Goal: Transaction & Acquisition: Download file/media

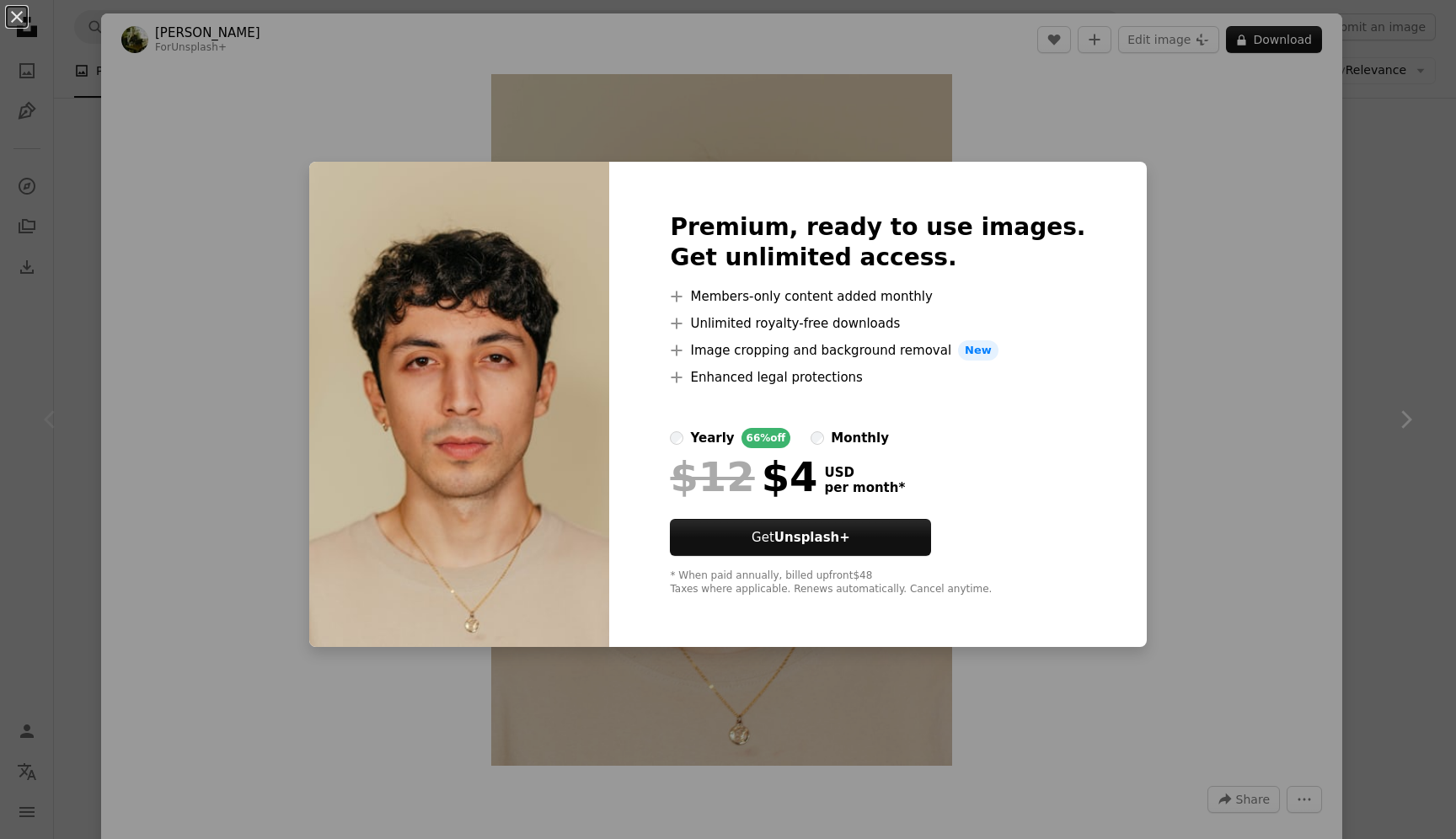
click at [1232, 248] on div "An X shape Premium, ready to use images. Get unlimited access. A plus sign Memb…" at bounding box center [728, 419] width 1456 height 839
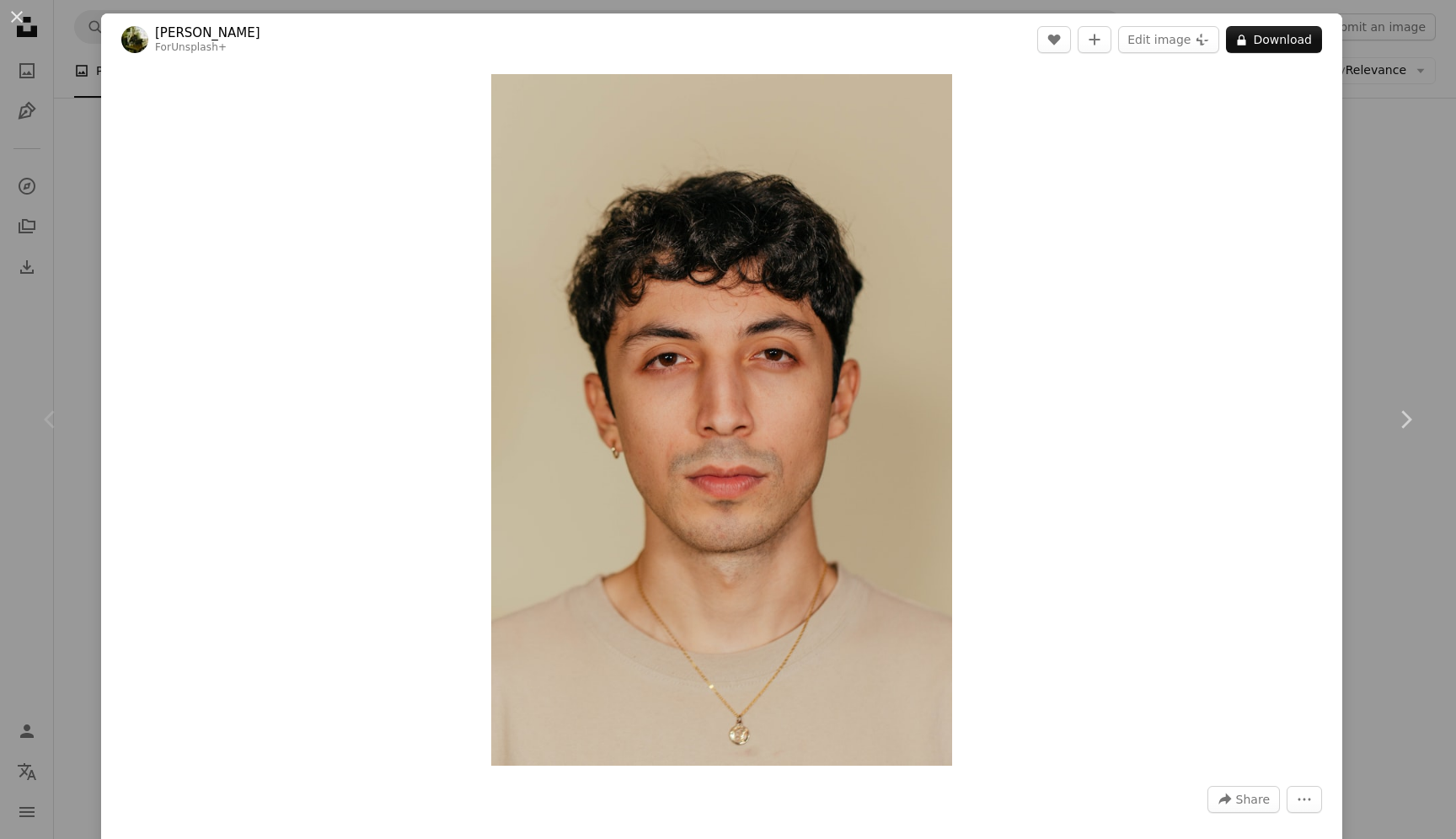
click at [1431, 182] on div "An X shape Chevron left Chevron right [PERSON_NAME] For Unsplash+ A heart A plu…" at bounding box center [728, 419] width 1456 height 839
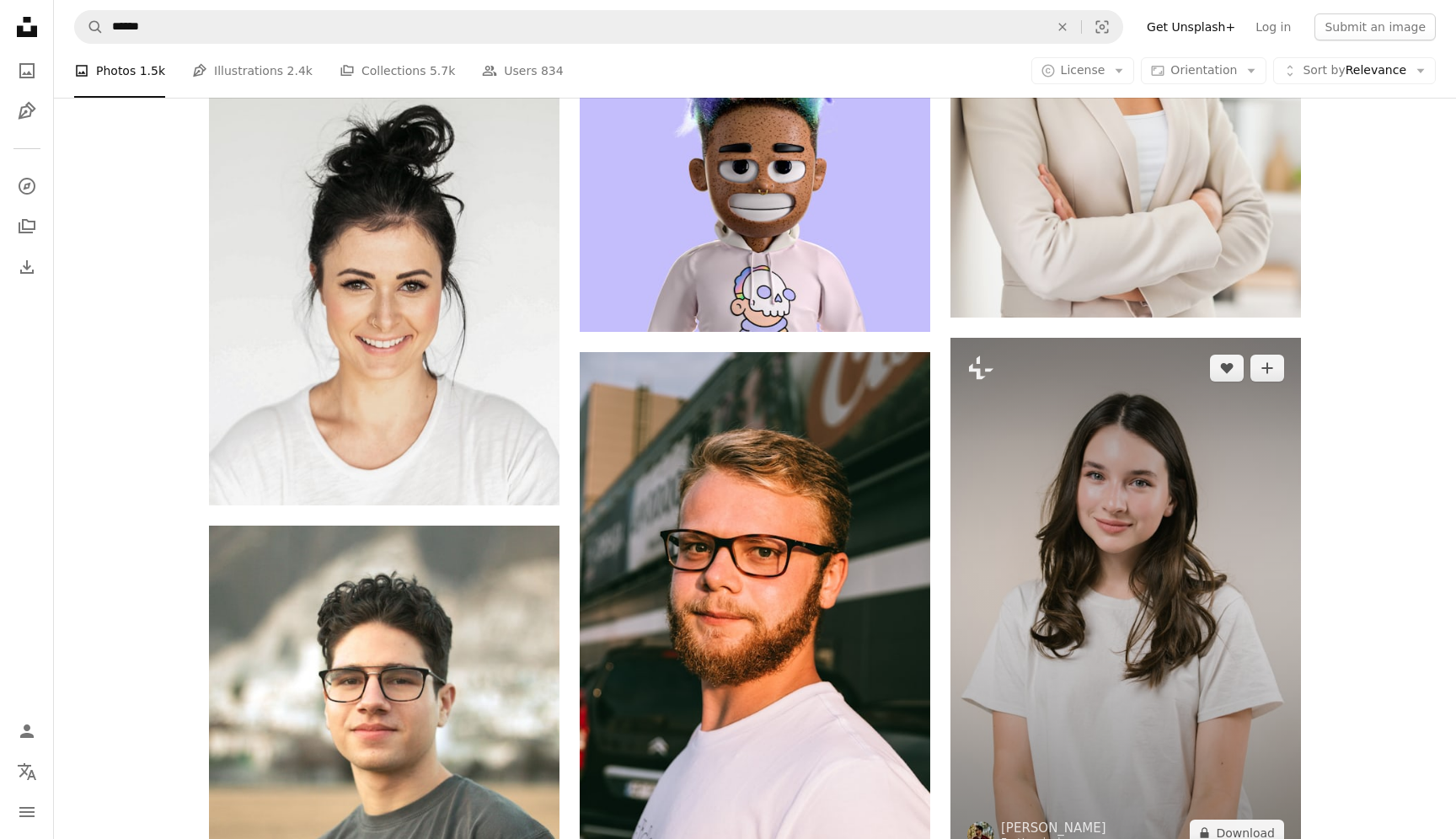
scroll to position [1502, 0]
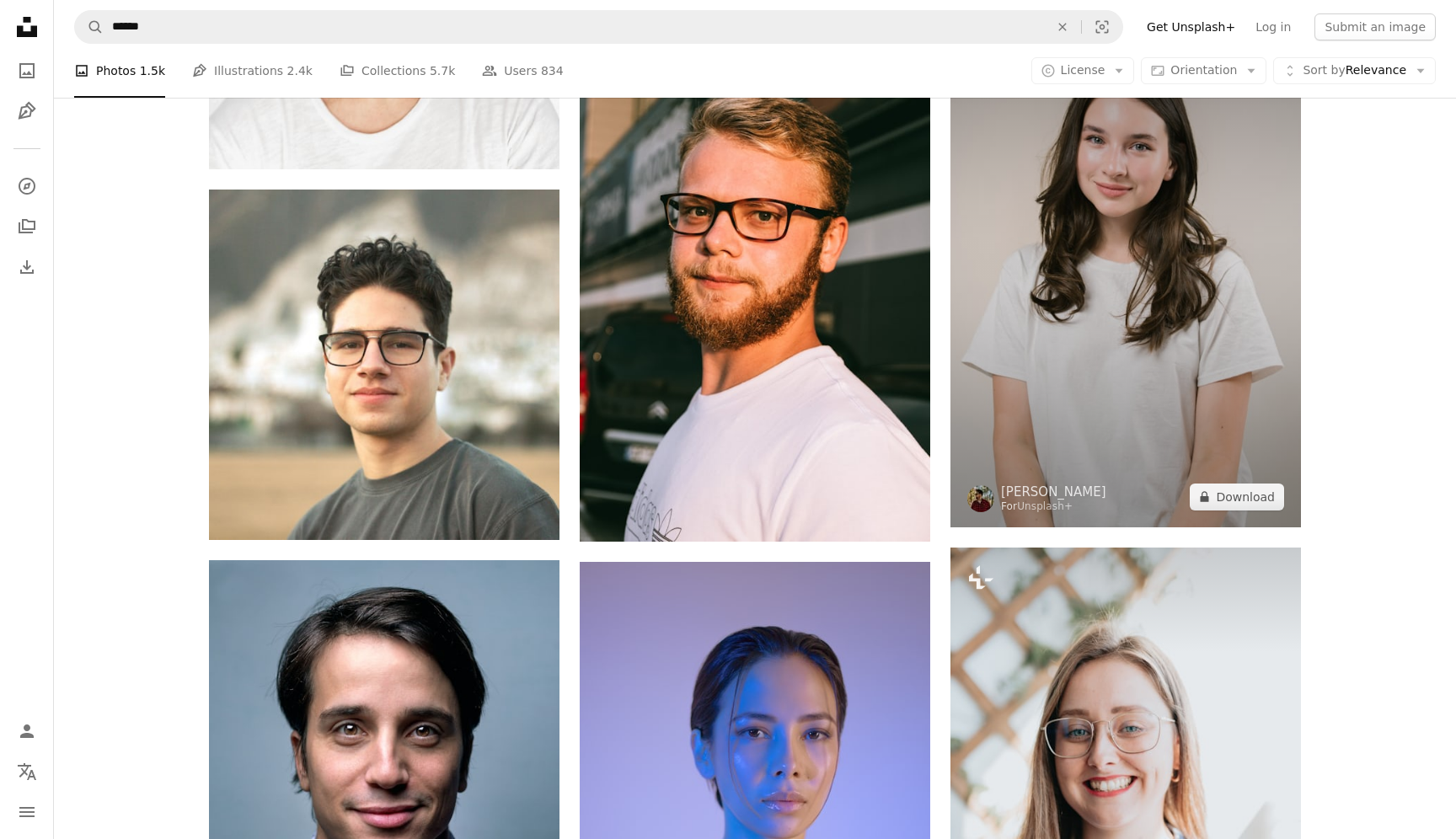
click at [1150, 356] on img at bounding box center [1125, 265] width 350 height 526
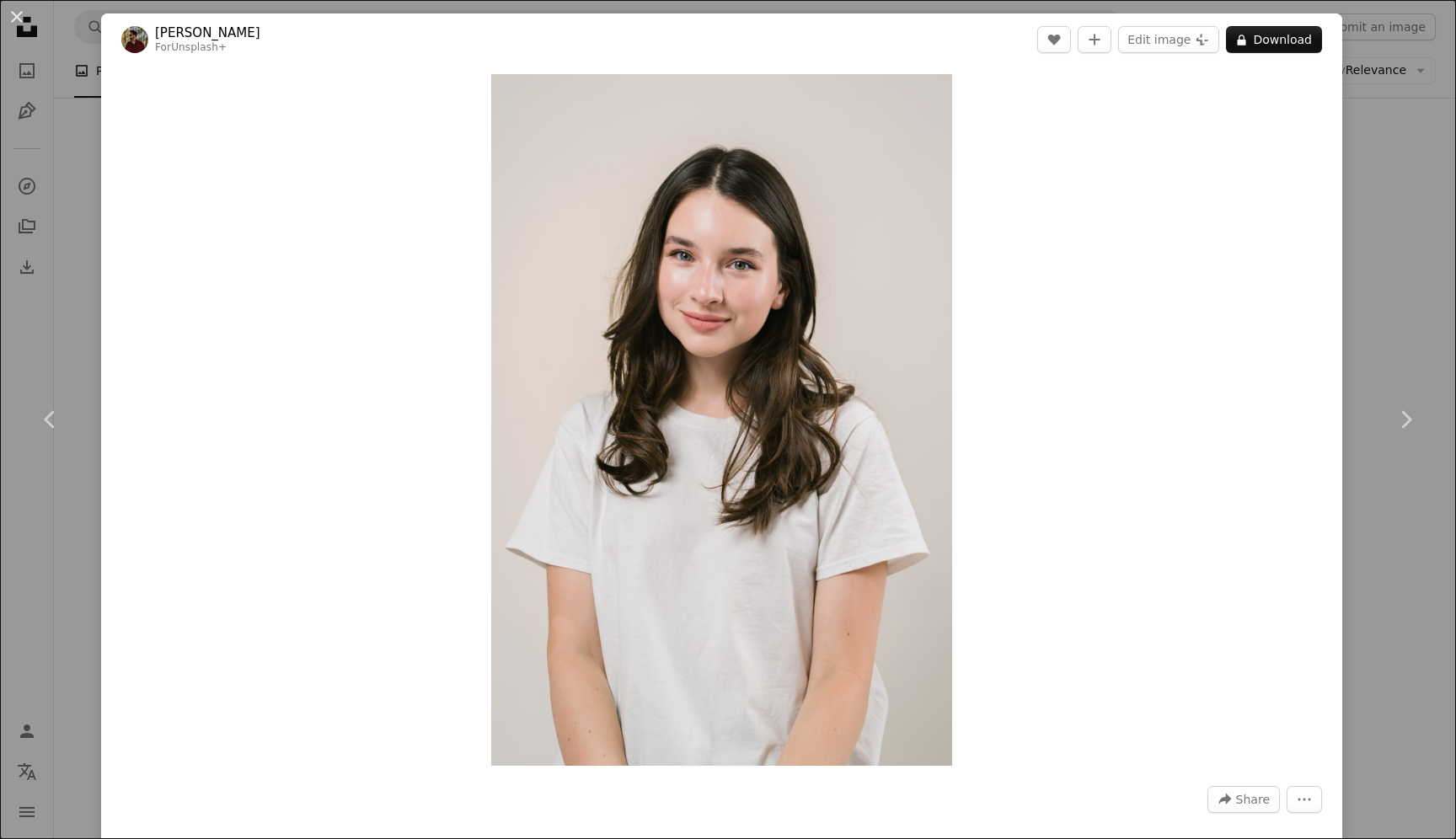
click at [1455, 164] on div "An X shape Chevron left Chevron right [PERSON_NAME] For Unsplash+ A heart A plu…" at bounding box center [728, 419] width 1456 height 839
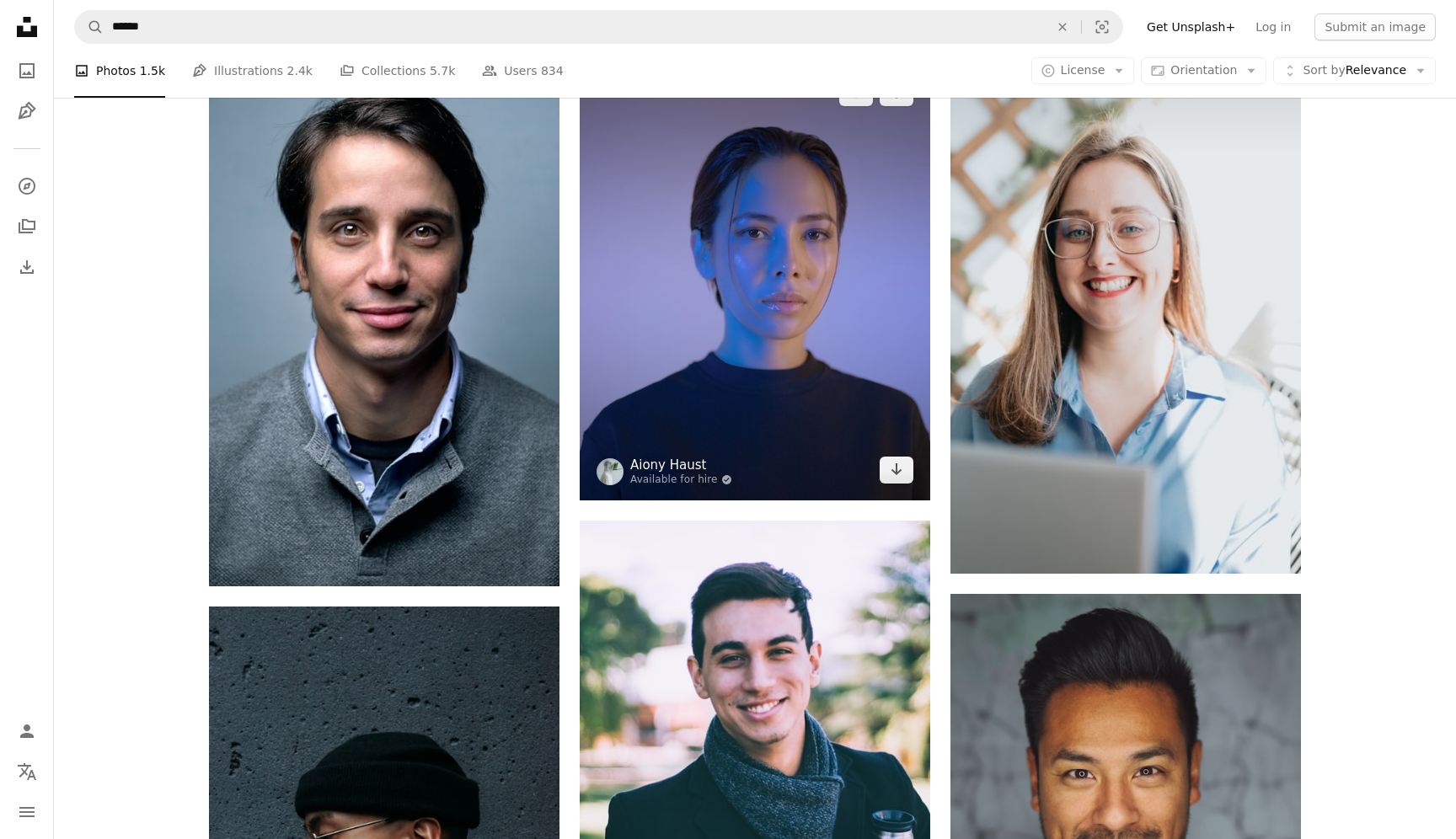
scroll to position [2131, 0]
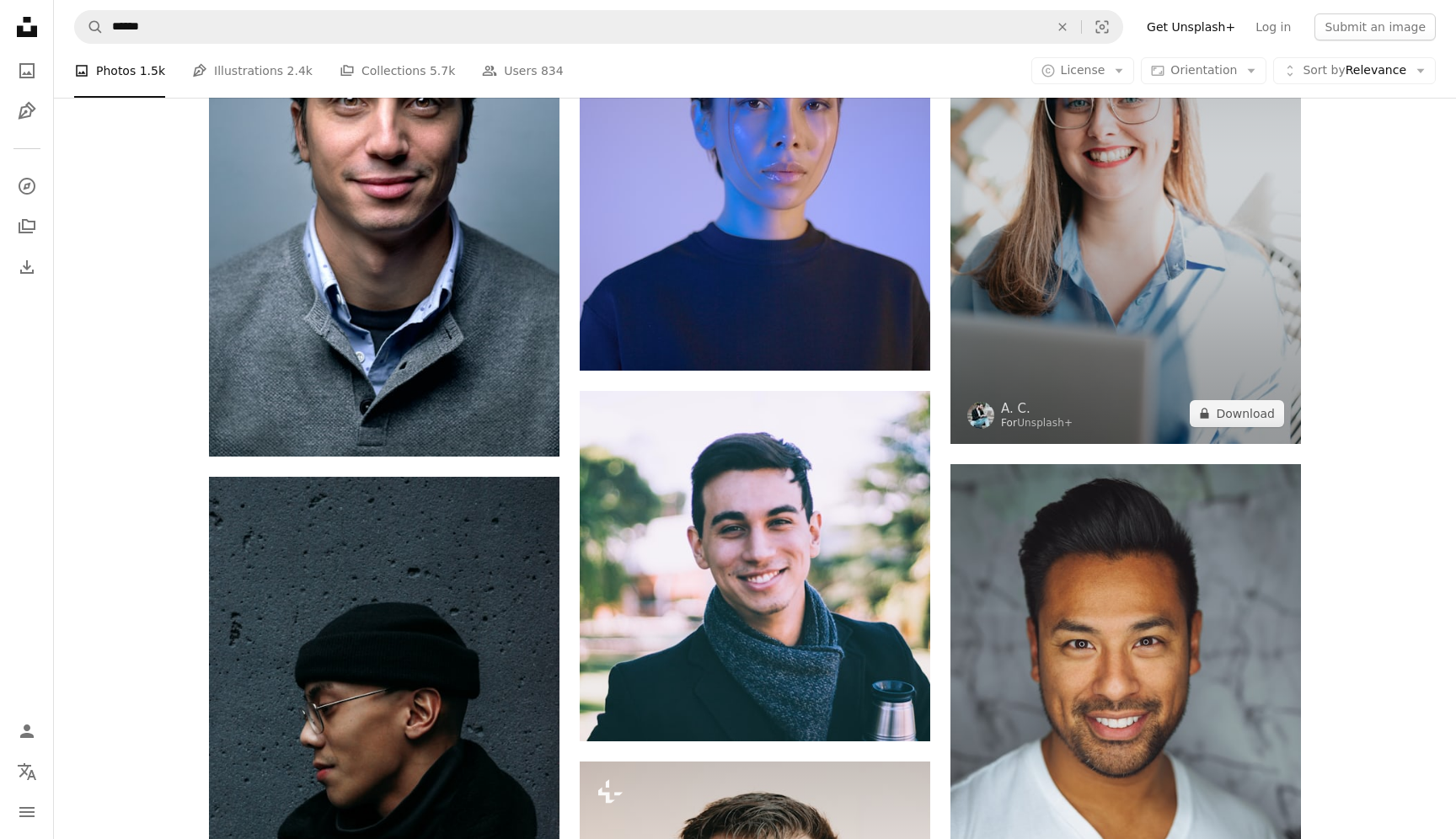
click at [1186, 303] on img at bounding box center [1125, 182] width 350 height 526
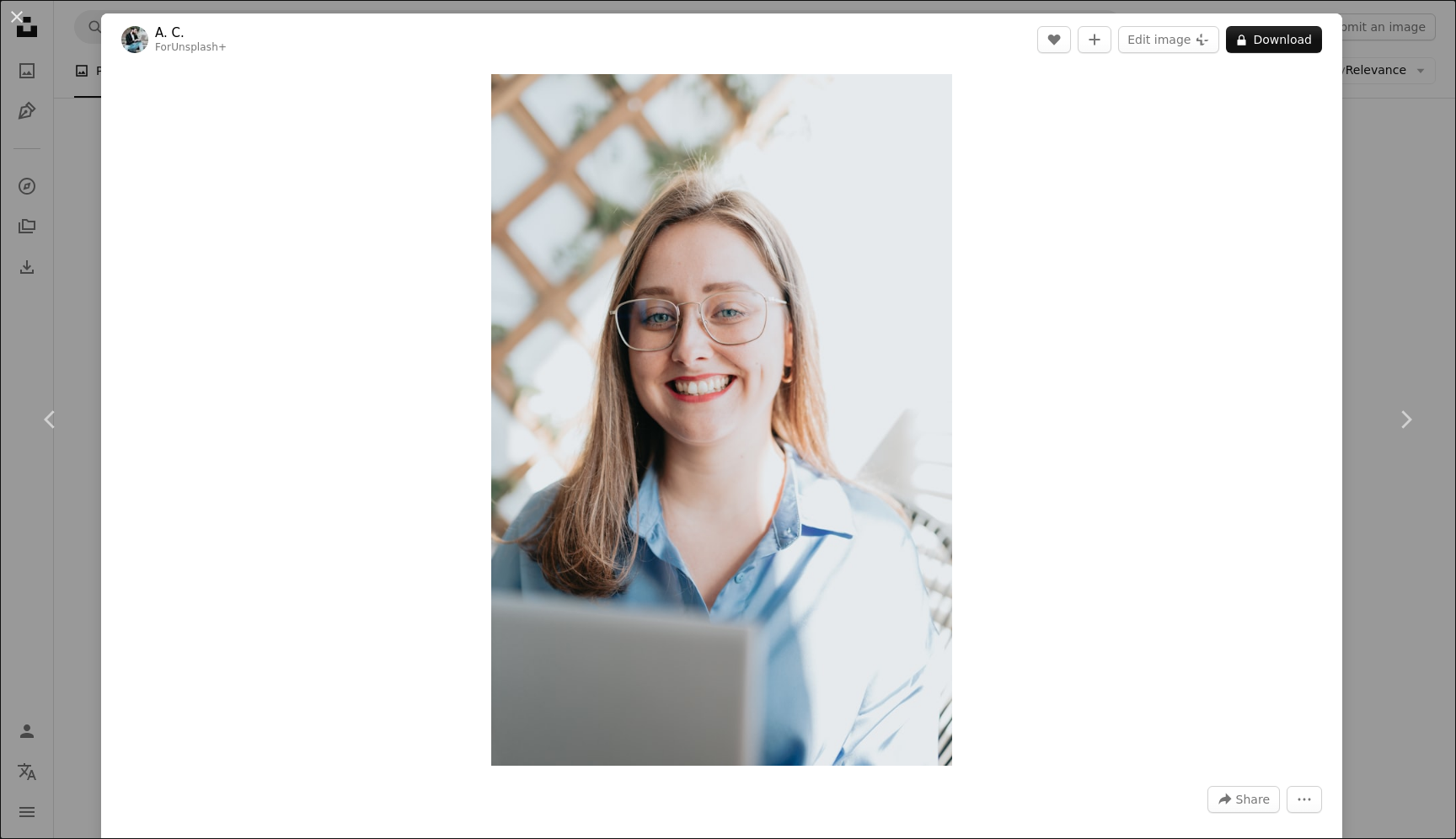
click at [1418, 231] on div "An X shape Chevron left Chevron right A. C. For Unsplash+ A heart A plus sign E…" at bounding box center [728, 419] width 1456 height 839
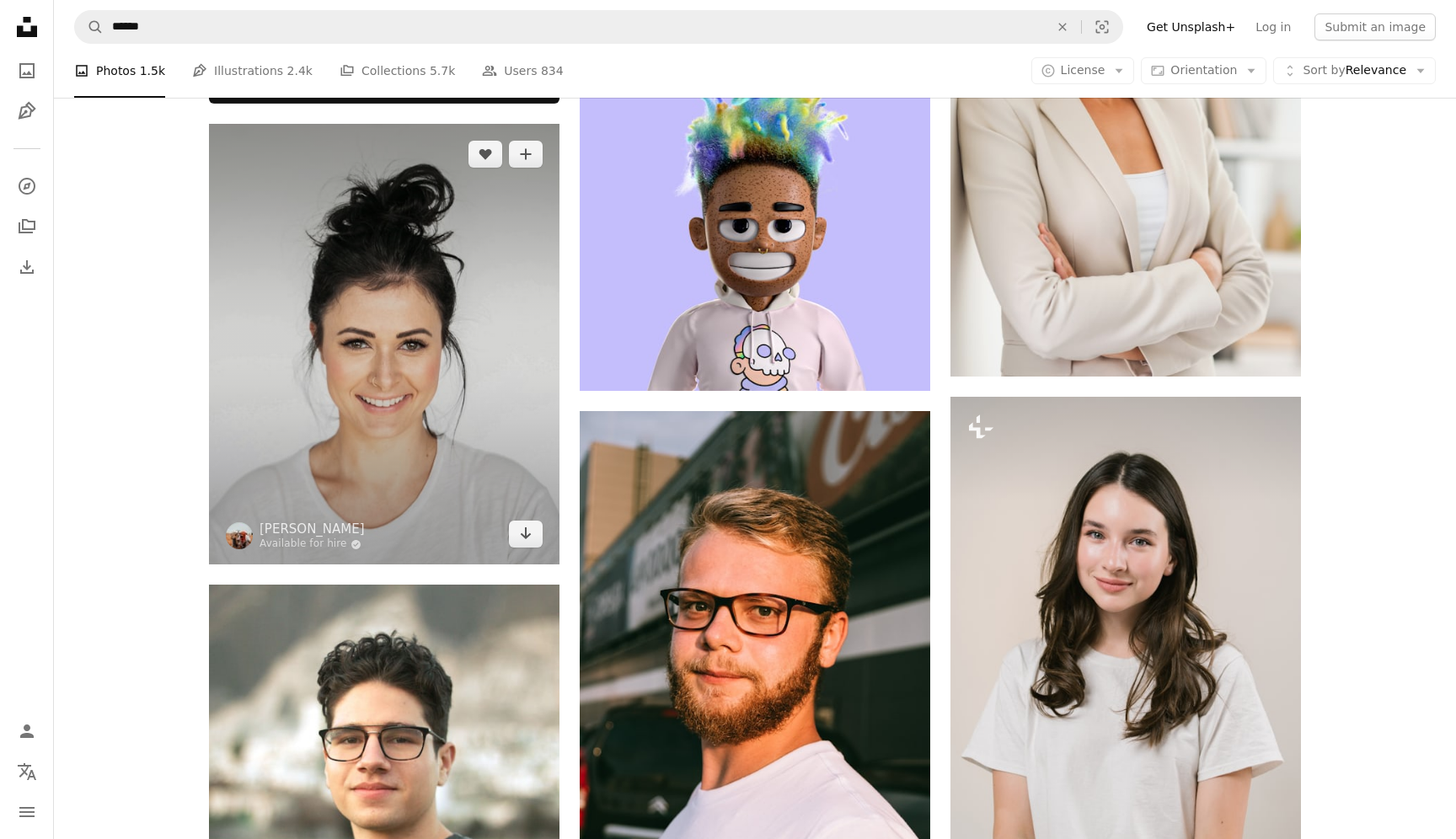
scroll to position [1061, 0]
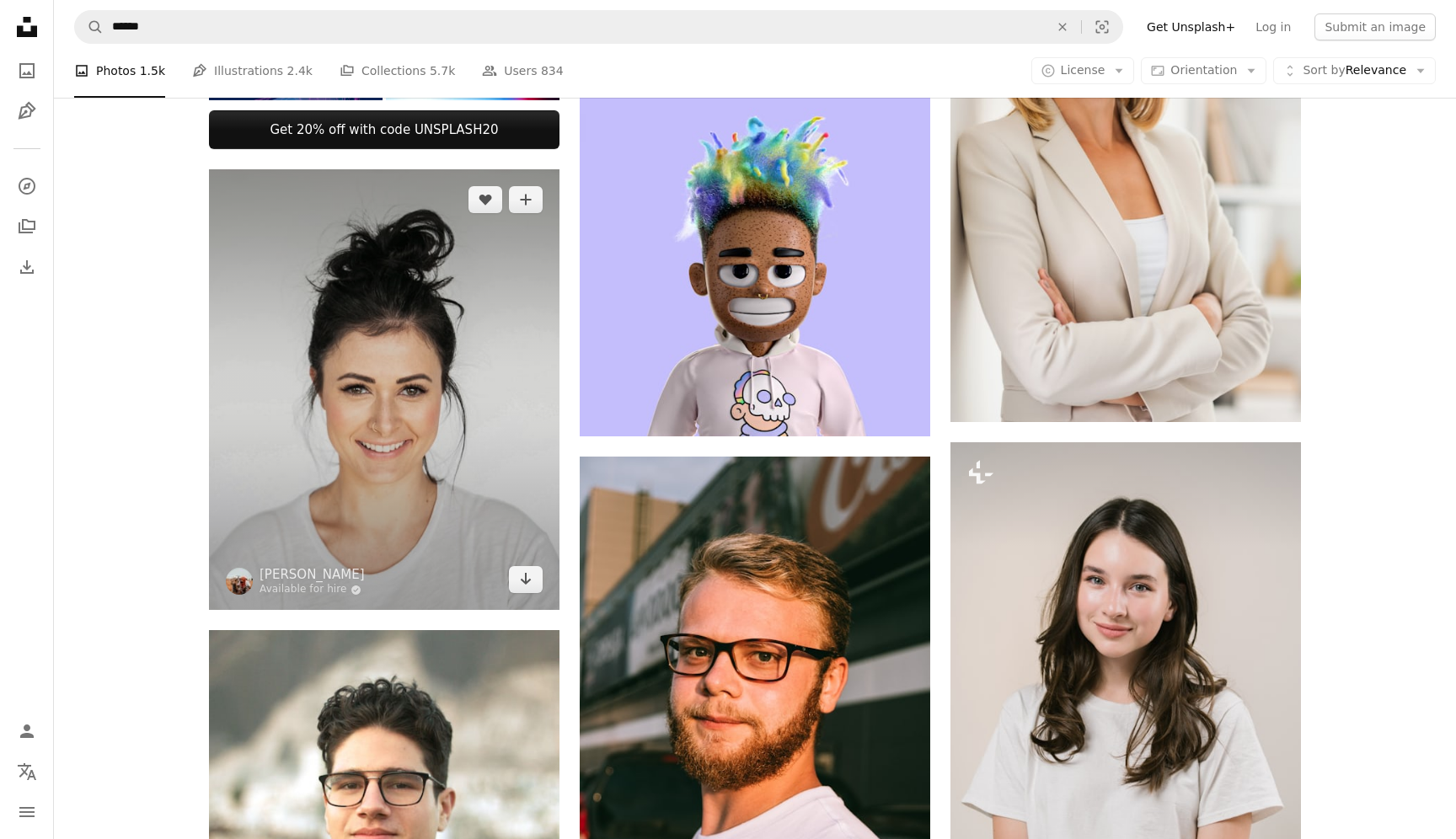
click at [369, 354] on img at bounding box center [384, 389] width 350 height 441
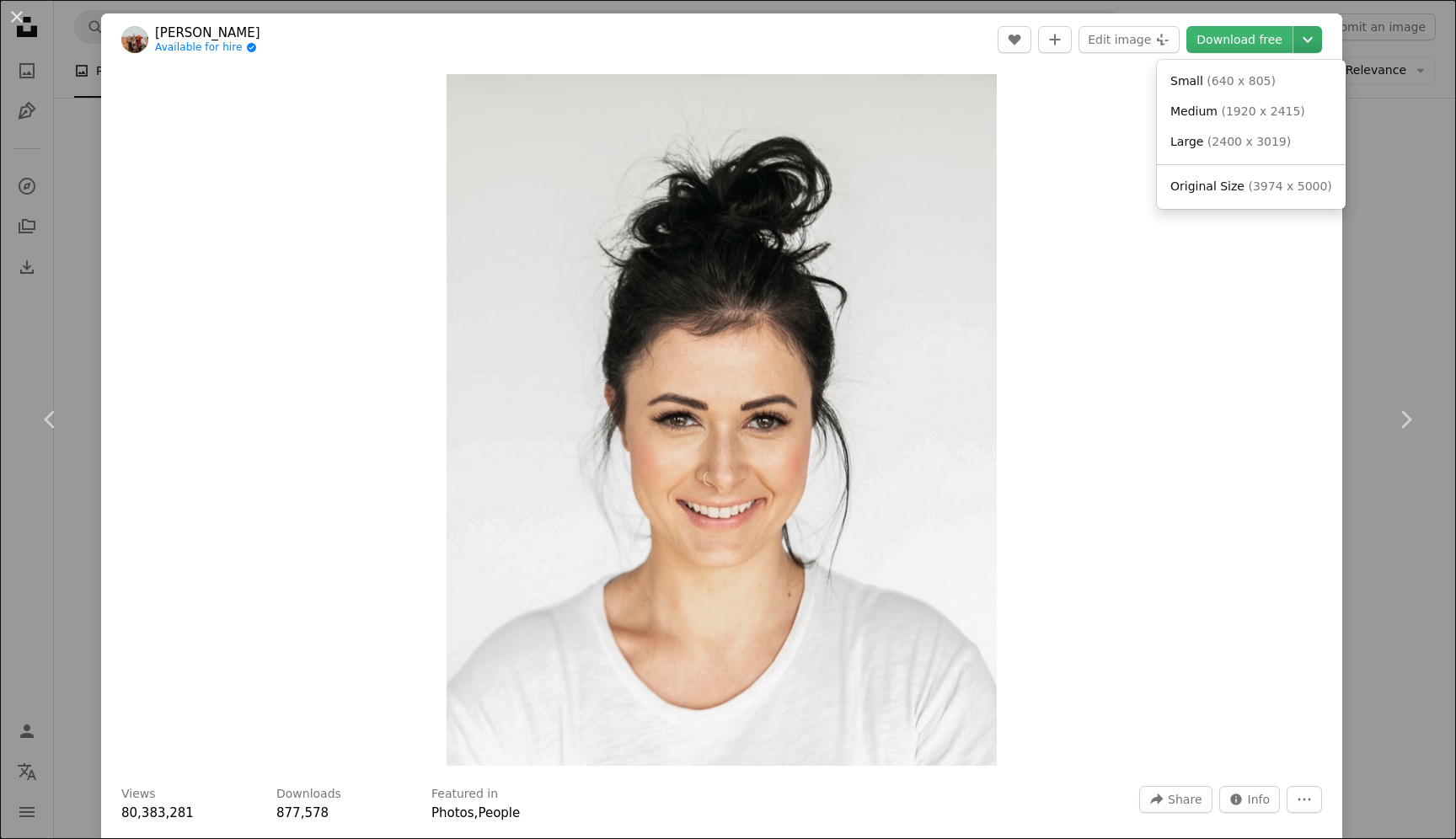
click at [1321, 33] on icon "Chevron down" at bounding box center [1308, 40] width 27 height 20
click at [1257, 74] on span "( 640 x 805 )" at bounding box center [1241, 80] width 69 height 14
